Goal: Transaction & Acquisition: Download file/media

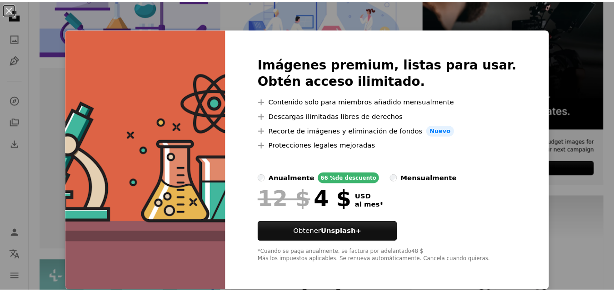
scroll to position [280, 0]
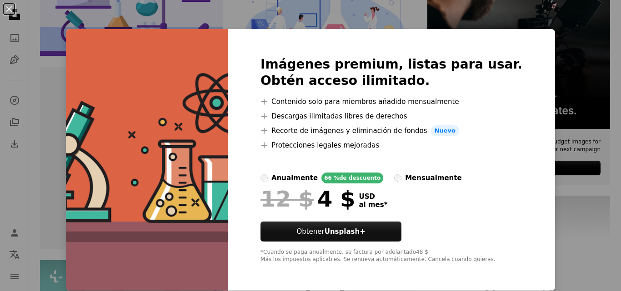
click at [406, 178] on div "mensualmente" at bounding box center [433, 178] width 56 height 11
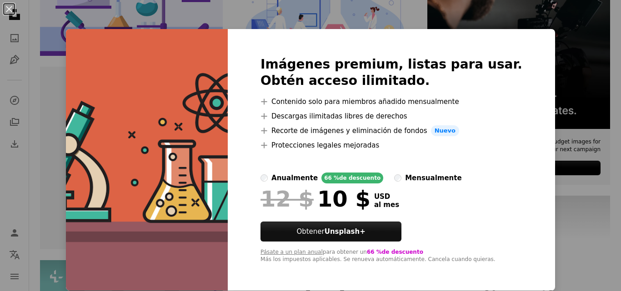
click at [303, 177] on div "anualmente" at bounding box center [294, 178] width 46 height 11
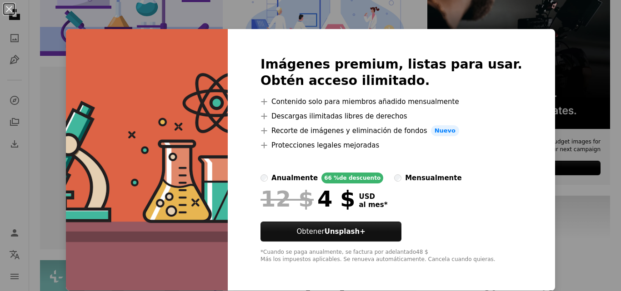
click at [418, 18] on div "An X shape Imágenes premium, listas para usar. Obtén acceso ilimitado. A plus s…" at bounding box center [310, 145] width 621 height 291
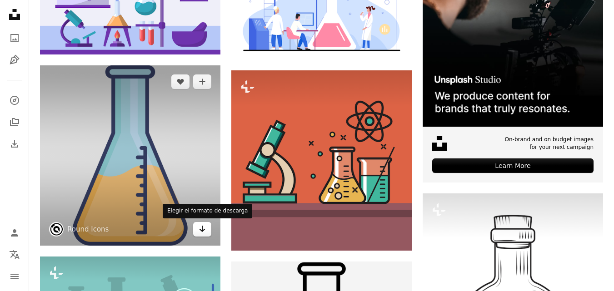
click at [204, 229] on icon "Arrow pointing down" at bounding box center [202, 229] width 7 height 11
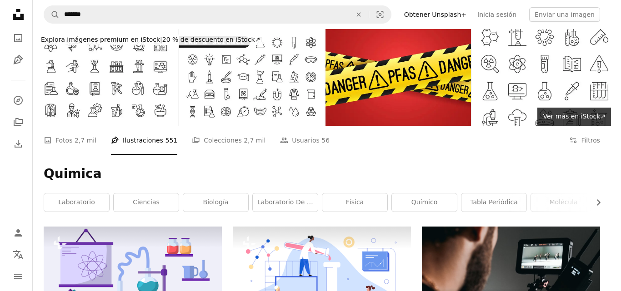
scroll to position [280, 0]
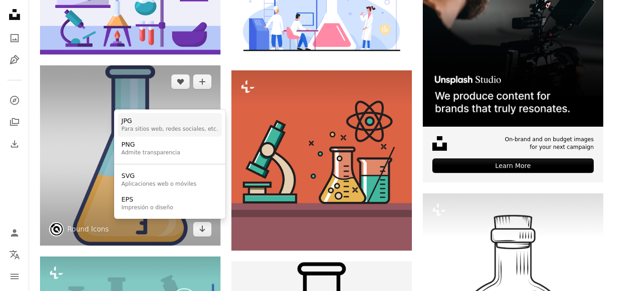
click at [185, 129] on div "Para sitios web, redes sociales, etc." at bounding box center [169, 129] width 97 height 7
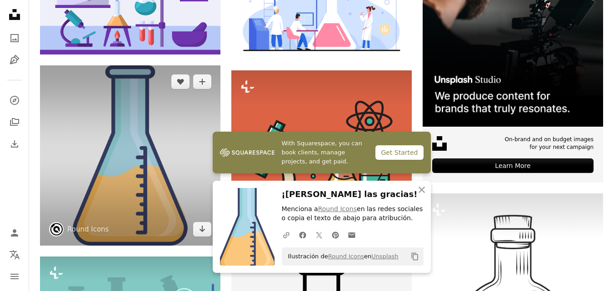
scroll to position [509, 0]
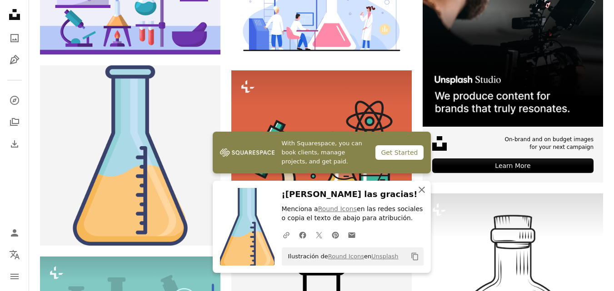
click at [427, 187] on button "An X shape Cerrar" at bounding box center [421, 190] width 18 height 18
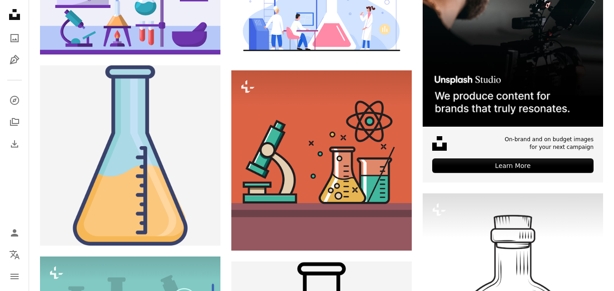
scroll to position [1263, 0]
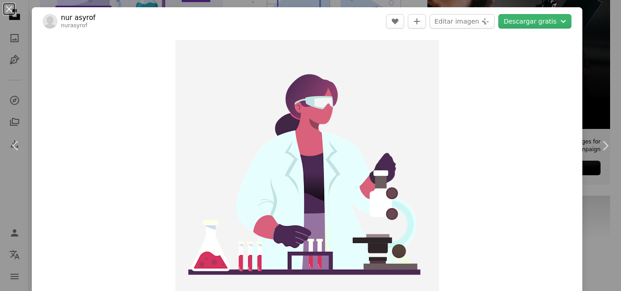
click at [604, 52] on div "An X shape Chevron left Chevron right nur asyrof nurasyrof A heart A plus sign …" at bounding box center [310, 145] width 621 height 291
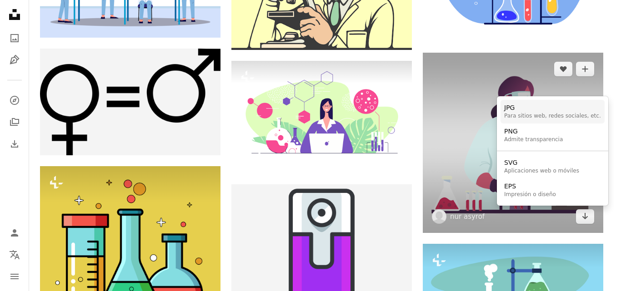
click at [542, 114] on div "Para sitios web, redes sociales, etc." at bounding box center [552, 116] width 97 height 7
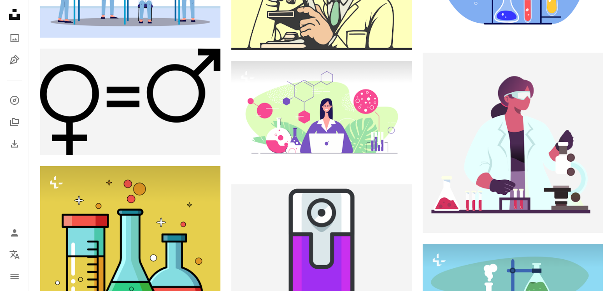
scroll to position [1572, 0]
click at [179, 171] on div "Plus sign for Unsplash+ A heart A plus sign [PERSON_NAME] Creative Studio Para …" at bounding box center [130, 193] width 180 height 2495
click at [498, 70] on div "–– ––– ––– –– ––– – ––– ––– –––– – – –– ––– – – ––– –– –– –––– –– On-brand and …" at bounding box center [512, 228] width 180 height 2565
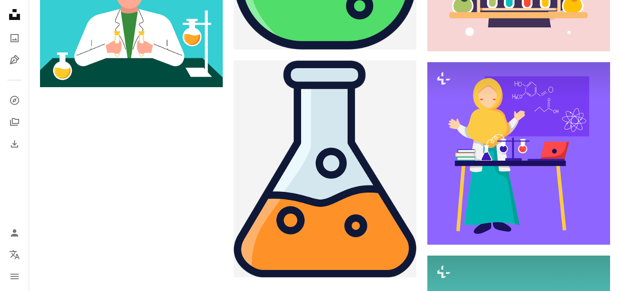
scroll to position [563, 0]
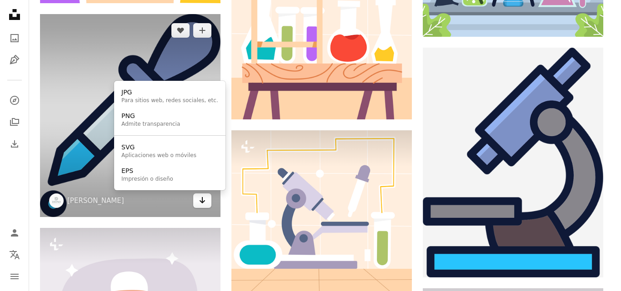
click at [211, 200] on button "Arrow pointing down" at bounding box center [202, 201] width 18 height 15
click at [171, 96] on div "JPG" at bounding box center [169, 92] width 97 height 9
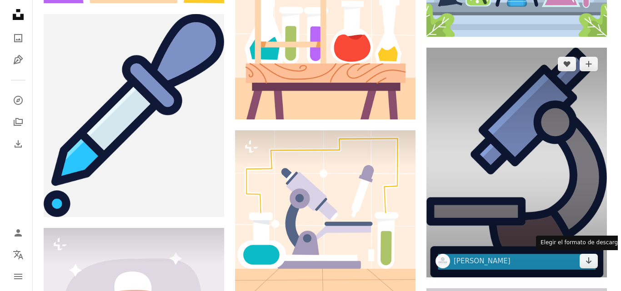
scroll to position [0, 0]
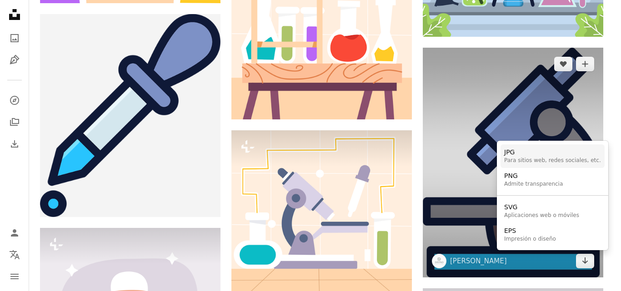
click at [508, 156] on div "JPG" at bounding box center [552, 152] width 97 height 9
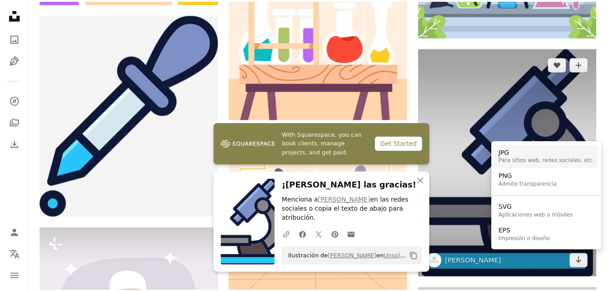
scroll to position [563, 0]
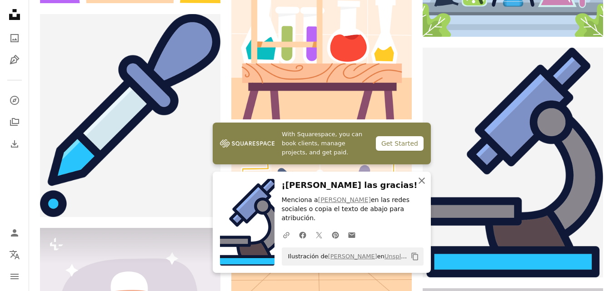
click at [421, 184] on icon "button" at bounding box center [421, 181] width 6 height 6
click at [422, 184] on icon "button" at bounding box center [421, 181] width 6 height 6
click at [422, 186] on icon "An X shape" at bounding box center [421, 180] width 11 height 11
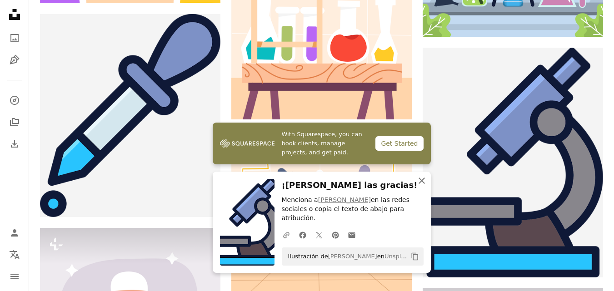
click at [422, 184] on button "An X shape Cerrar" at bounding box center [421, 181] width 18 height 18
click at [418, 186] on icon "An X shape" at bounding box center [421, 180] width 11 height 11
click at [382, 215] on p "Menciona [PERSON_NAME] en las redes sociales o copia el texto de abajo para atr…" at bounding box center [353, 209] width 142 height 27
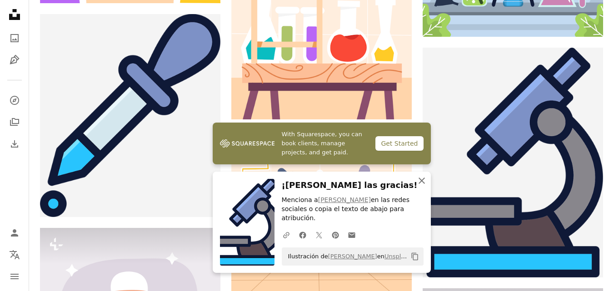
click at [425, 186] on icon "An X shape" at bounding box center [421, 180] width 11 height 11
click at [420, 186] on icon "An X shape" at bounding box center [421, 180] width 11 height 11
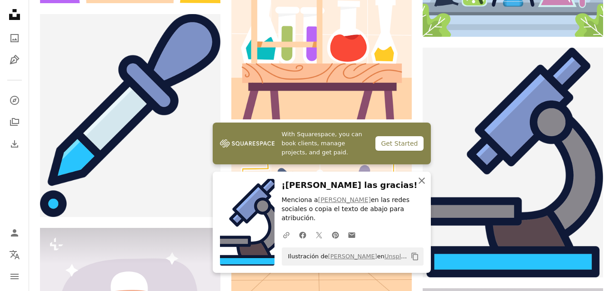
click at [420, 186] on icon "An X shape" at bounding box center [421, 180] width 11 height 11
drag, startPoint x: 420, startPoint y: 186, endPoint x: 343, endPoint y: 208, distance: 79.9
click at [343, 208] on div "An X shape Cerrar ¡Dale las gracias! Menciona [PERSON_NAME] en las redes social…" at bounding box center [322, 222] width 218 height 101
click at [343, 204] on link "[PERSON_NAME]" at bounding box center [344, 199] width 53 height 7
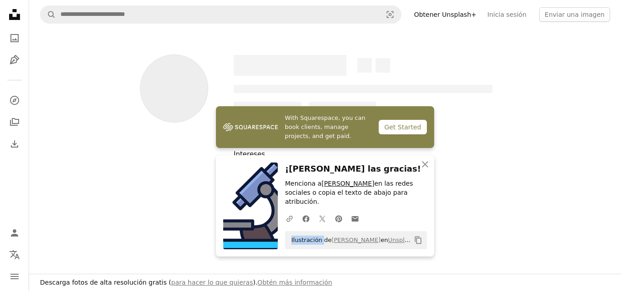
click at [343, 208] on div "¡[PERSON_NAME] las gracias! Menciona [PERSON_NAME] en las redes sociales o copi…" at bounding box center [356, 206] width 142 height 87
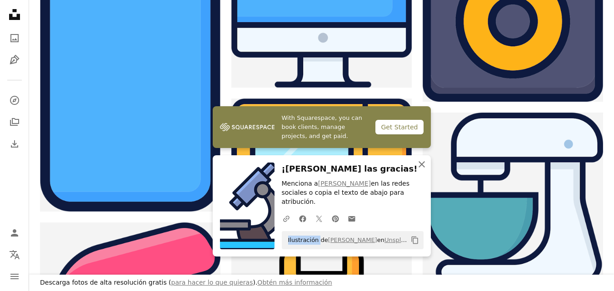
click at [425, 166] on button "An X shape Cerrar" at bounding box center [421, 164] width 18 height 18
click at [417, 170] on icon "An X shape" at bounding box center [421, 164] width 11 height 11
click at [420, 170] on icon "An X shape" at bounding box center [421, 164] width 11 height 11
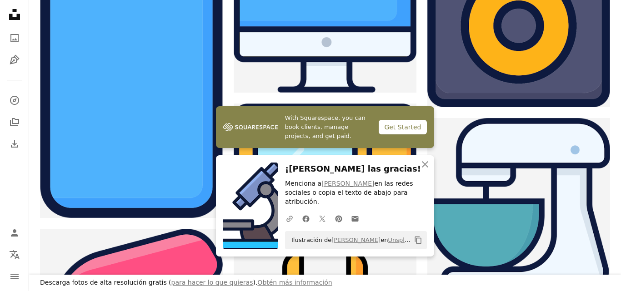
scroll to position [963, 0]
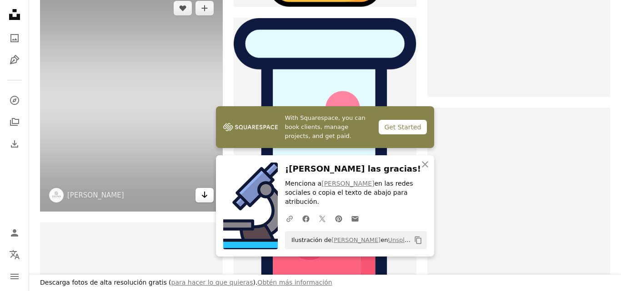
click at [201, 189] on icon "Arrow pointing down" at bounding box center [204, 194] width 7 height 11
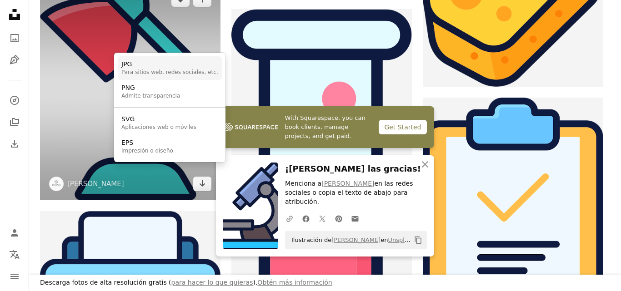
click at [169, 75] on div "Para sitios web, redes sociales, etc." at bounding box center [169, 72] width 97 height 7
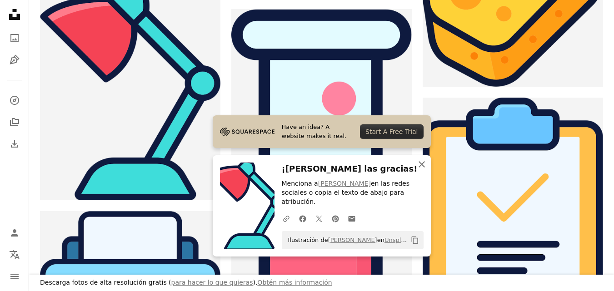
click at [423, 168] on icon "button" at bounding box center [421, 164] width 6 height 6
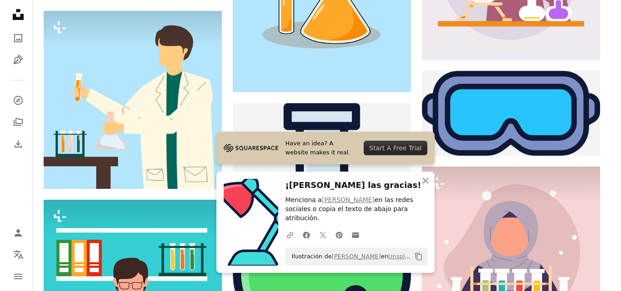
scroll to position [1417, 0]
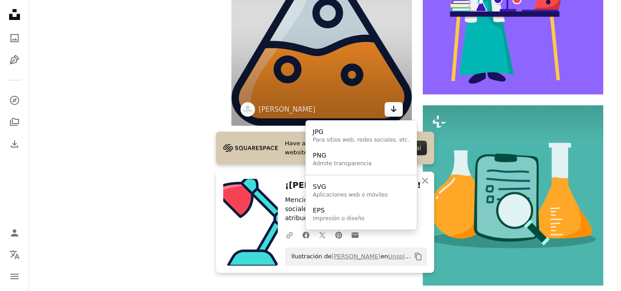
click at [388, 104] on button "Arrow pointing down" at bounding box center [393, 109] width 18 height 15
click at [330, 134] on div "JPG" at bounding box center [361, 132] width 97 height 9
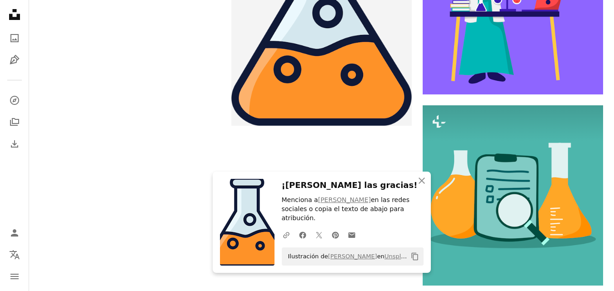
scroll to position [1744, 0]
